Goal: Information Seeking & Learning: Learn about a topic

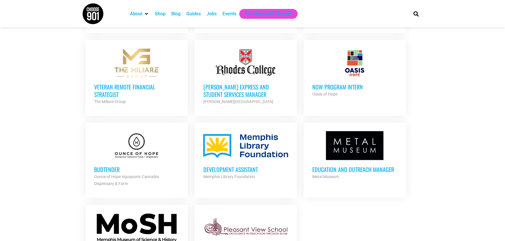
scroll to position [578, 0]
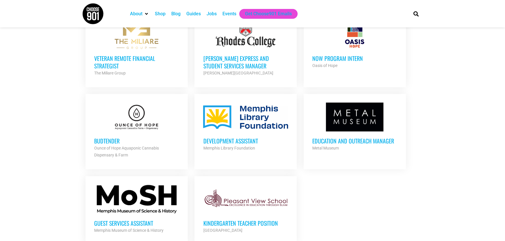
click at [252, 139] on h3 "Development Assistant" at bounding box center [245, 141] width 85 height 8
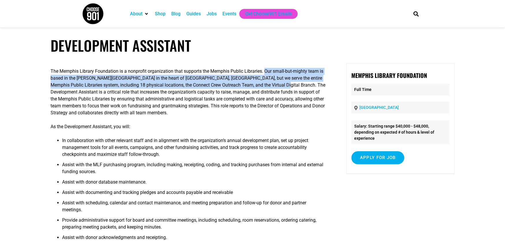
drag, startPoint x: 265, startPoint y: 71, endPoint x: 266, endPoint y: 84, distance: 13.4
click at [266, 84] on p "The Memphis Library Foundation is a nonprofit organization that supports the Me…" at bounding box center [189, 92] width 276 height 49
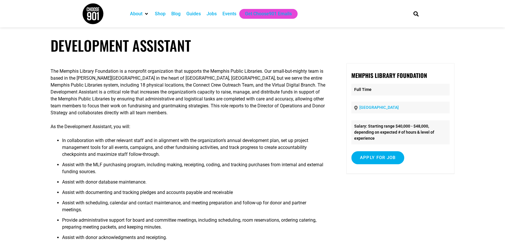
click at [251, 94] on p "The Memphis Library Foundation is a nonprofit organization that supports the Me…" at bounding box center [189, 92] width 276 height 49
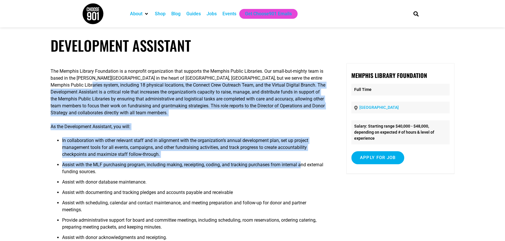
drag, startPoint x: 80, startPoint y: 90, endPoint x: 297, endPoint y: 167, distance: 230.0
click at [297, 167] on div "The Memphis Library Foundation is a nonprofit organization that supports the Me…" at bounding box center [189, 171] width 276 height 217
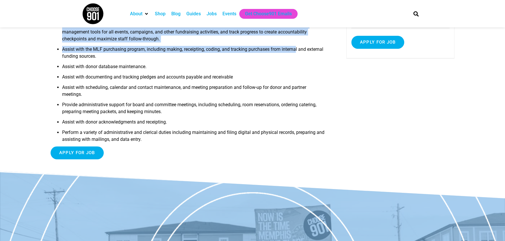
scroll to position [144, 0]
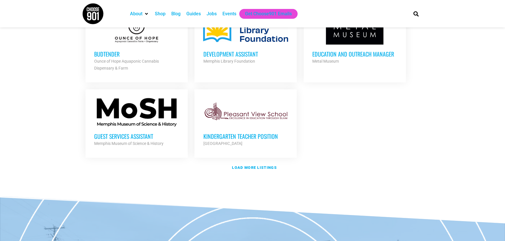
scroll to position [723, 0]
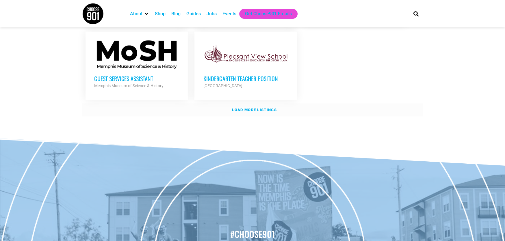
click at [269, 104] on link "Load more listings" at bounding box center [252, 110] width 341 height 13
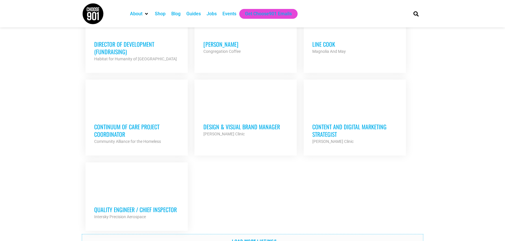
scroll to position [1214, 0]
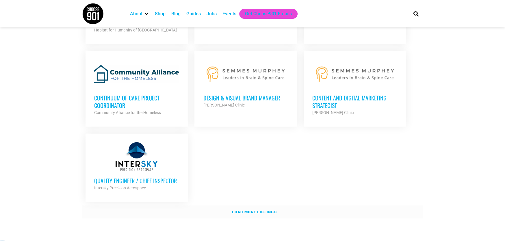
click at [267, 210] on strong "Load more listings" at bounding box center [254, 212] width 45 height 4
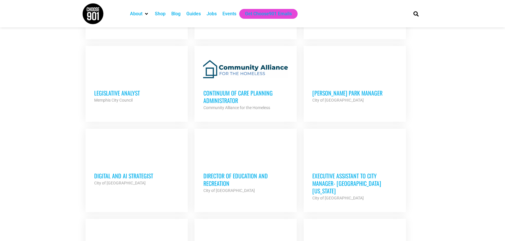
scroll to position [1735, 0]
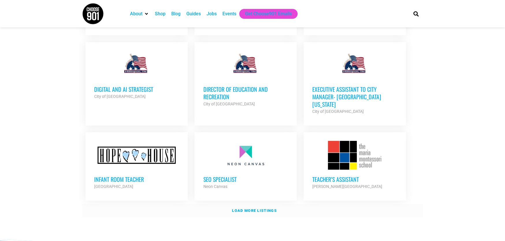
click at [257, 209] on strong "Load more listings" at bounding box center [254, 211] width 45 height 4
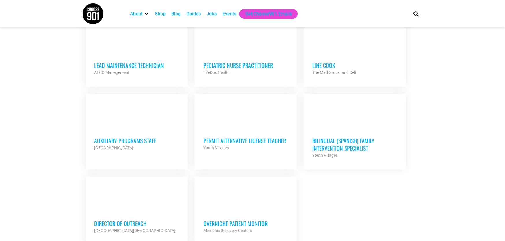
scroll to position [2313, 0]
